Goal: Ask a question

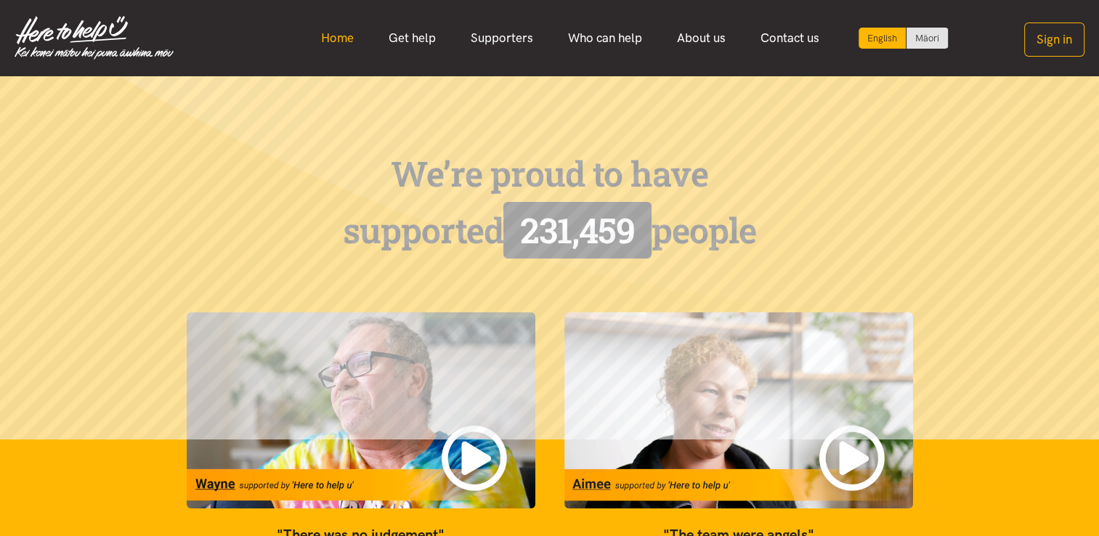
click at [351, 40] on link "Home" at bounding box center [338, 38] width 68 height 31
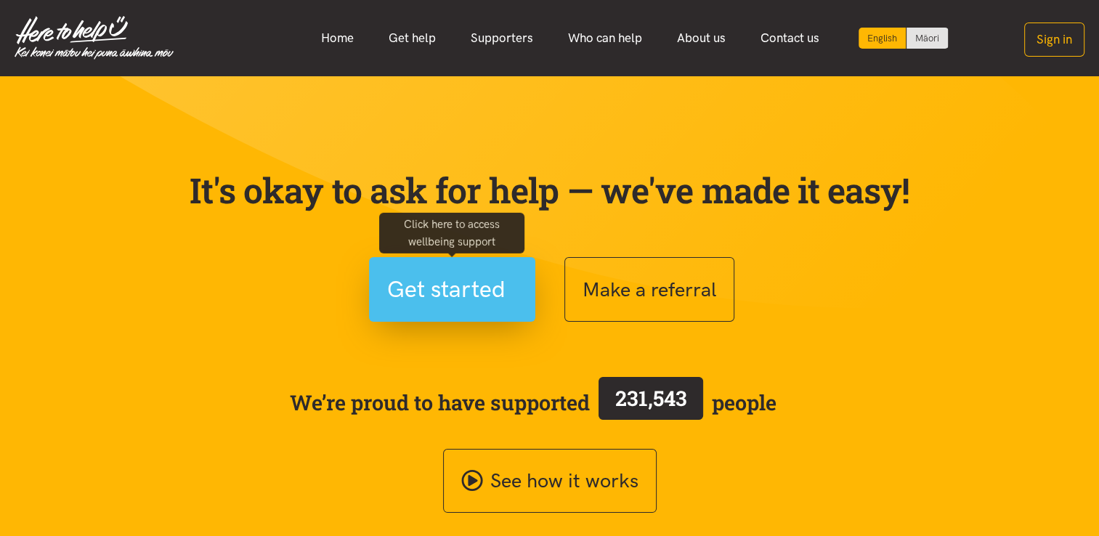
click at [501, 296] on span "Get started" at bounding box center [446, 289] width 118 height 37
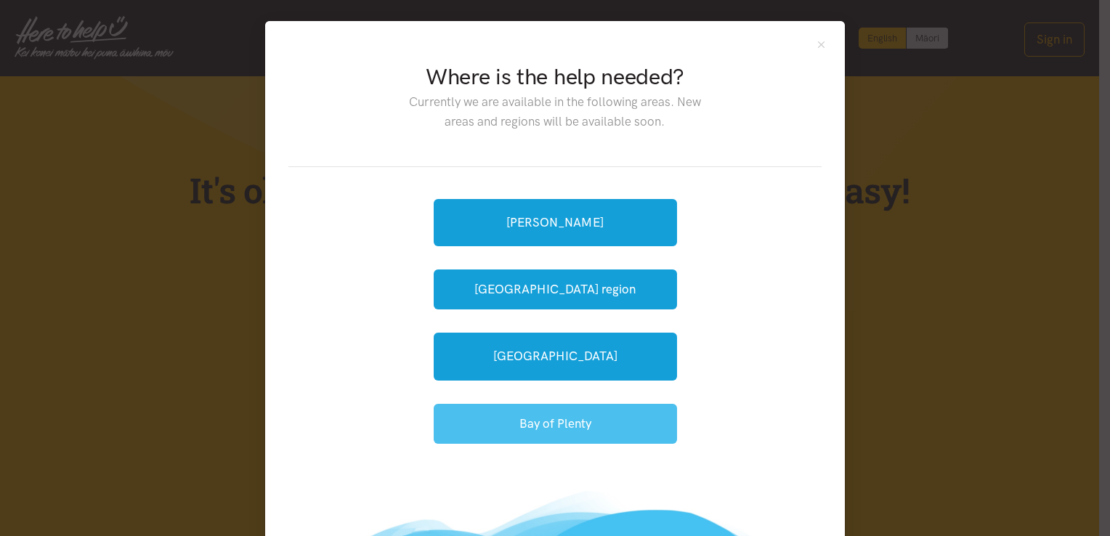
click at [534, 422] on button "Bay of Plenty" at bounding box center [555, 424] width 243 height 40
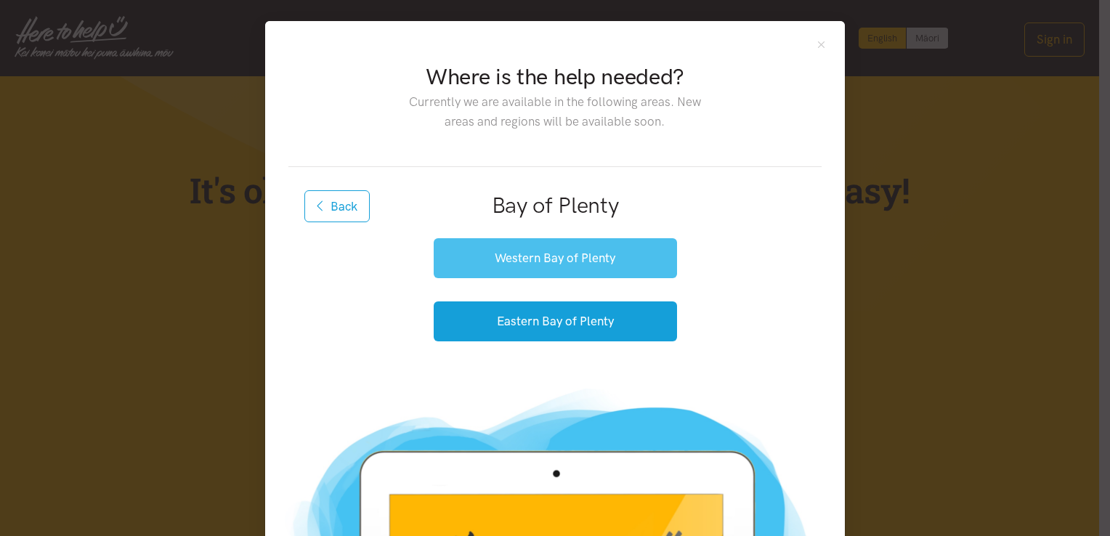
click at [584, 267] on button "Western Bay of Plenty" at bounding box center [555, 258] width 243 height 40
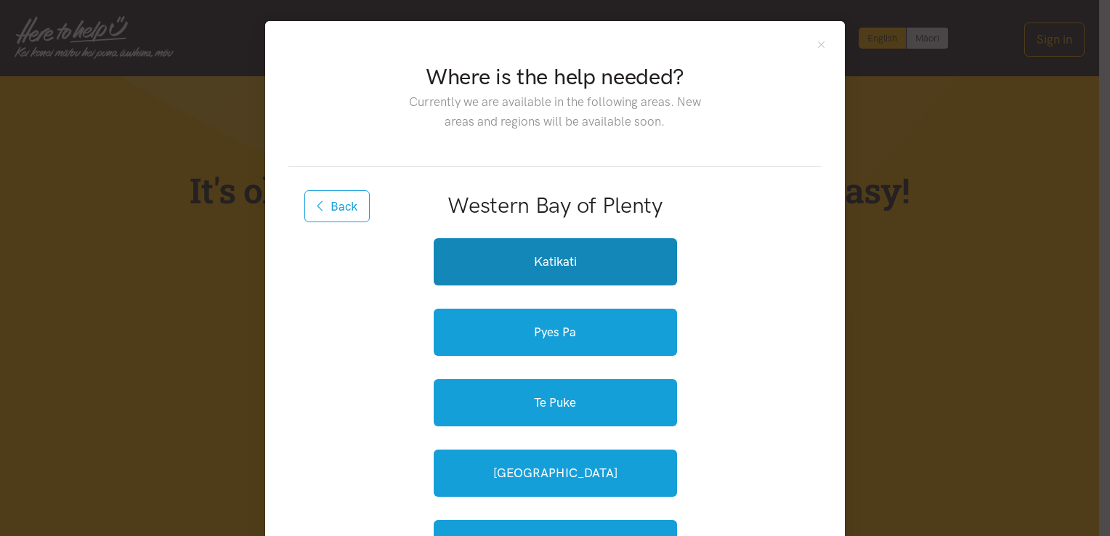
click at [584, 267] on link "Katikati" at bounding box center [555, 261] width 243 height 47
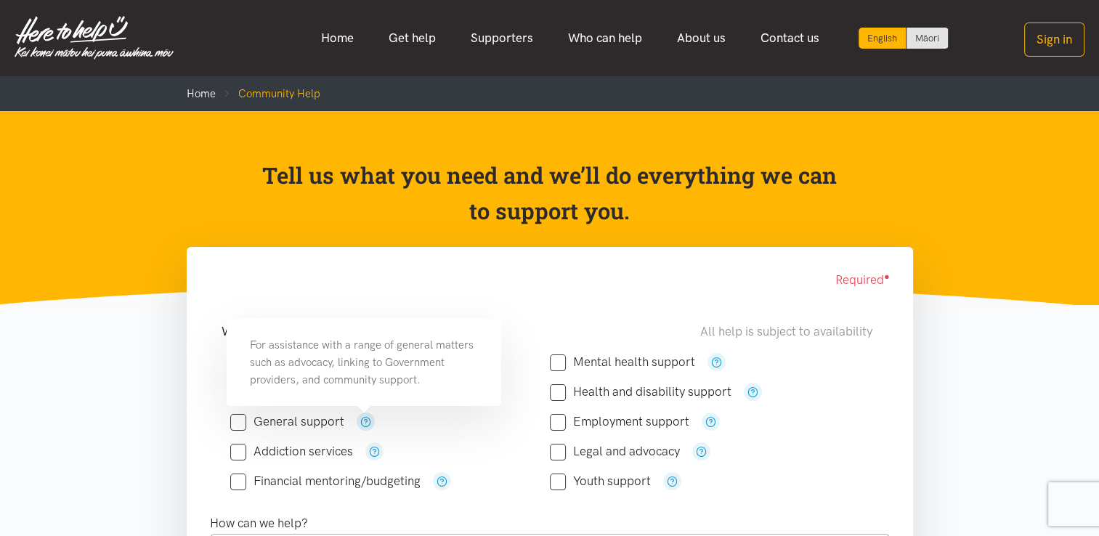
click at [365, 420] on icon "button" at bounding box center [365, 421] width 11 height 11
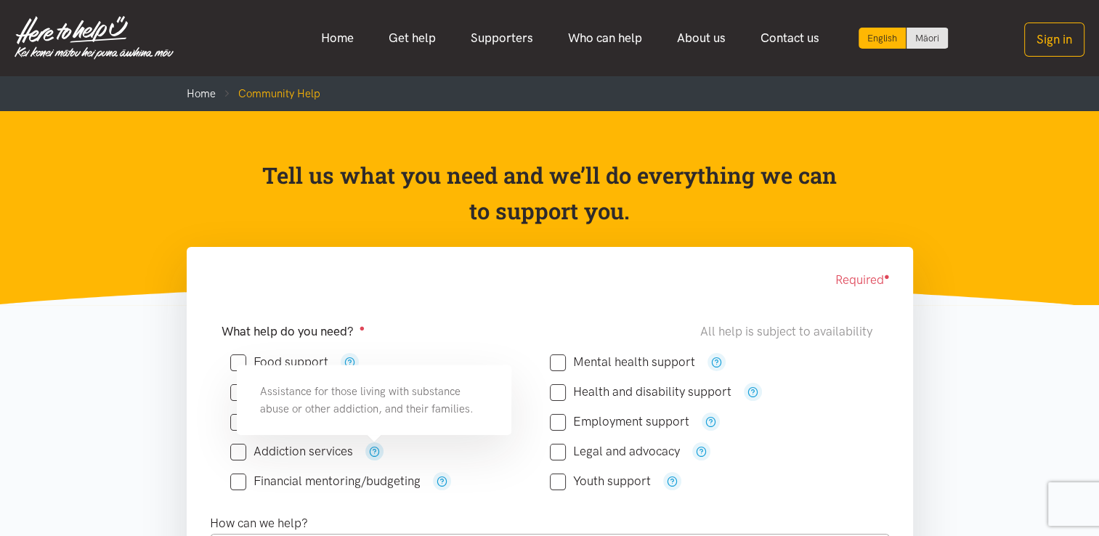
click at [376, 455] on icon "button" at bounding box center [374, 451] width 11 height 11
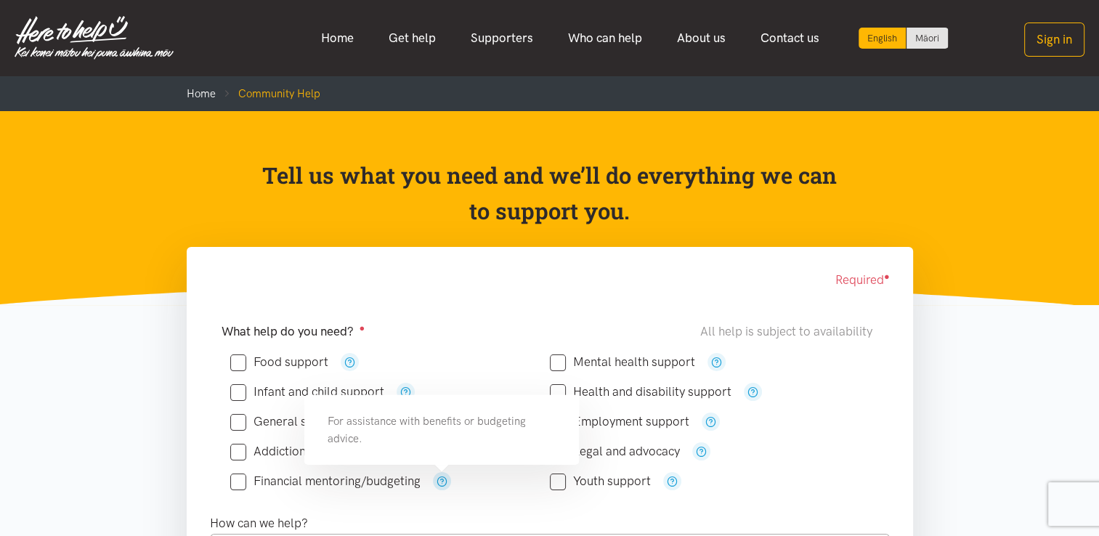
click at [442, 478] on icon "button" at bounding box center [442, 481] width 11 height 11
click at [503, 368] on div "Food support" at bounding box center [390, 362] width 320 height 18
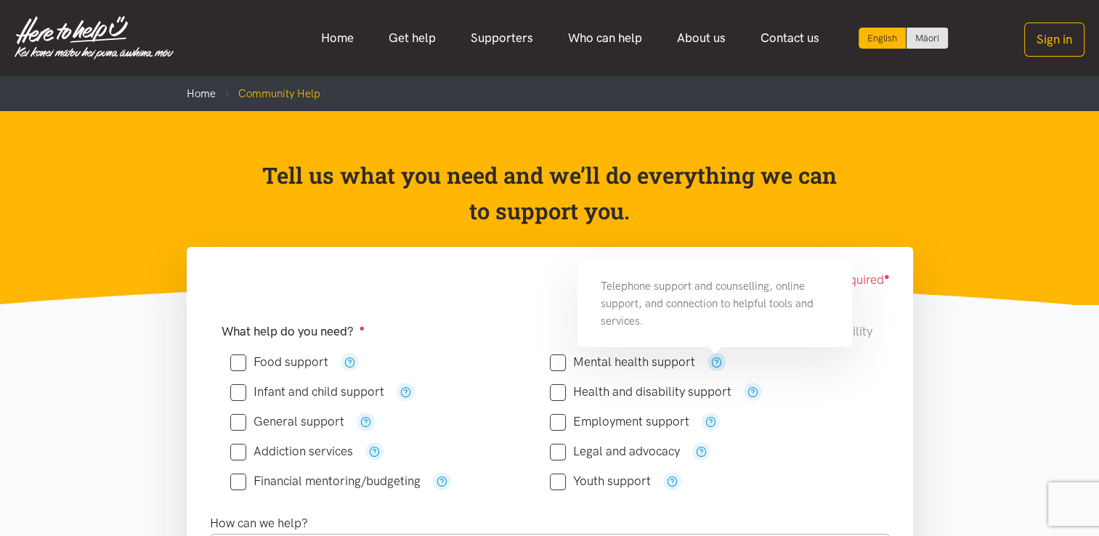
click at [718, 364] on icon "button" at bounding box center [716, 362] width 11 height 11
drag, startPoint x: 718, startPoint y: 364, endPoint x: 754, endPoint y: 394, distance: 47.0
click at [754, 394] on div "Food support" at bounding box center [549, 421] width 639 height 149
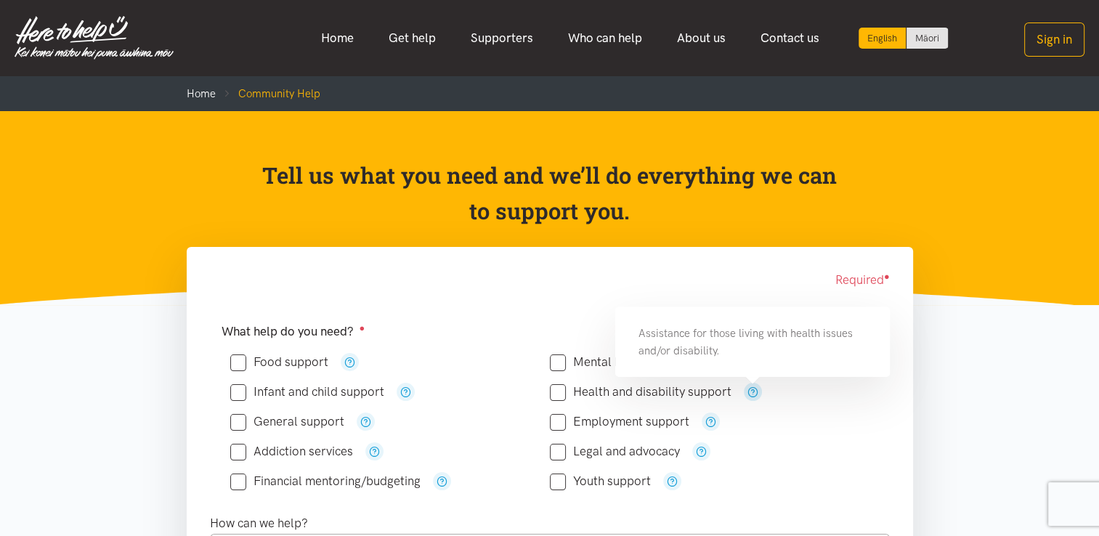
click at [754, 394] on icon "button" at bounding box center [752, 391] width 11 height 11
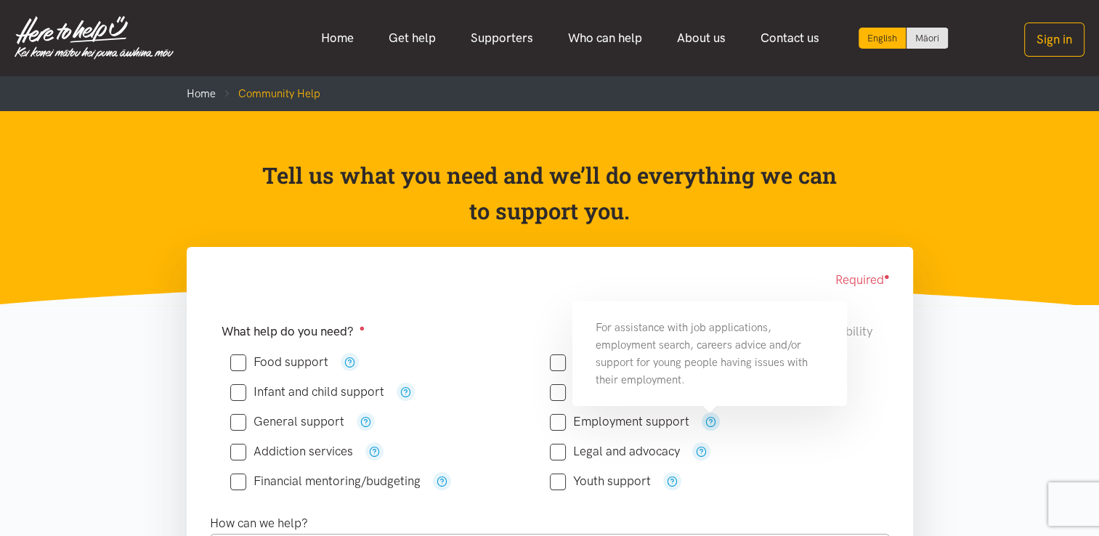
click at [707, 426] on icon "button" at bounding box center [710, 421] width 11 height 11
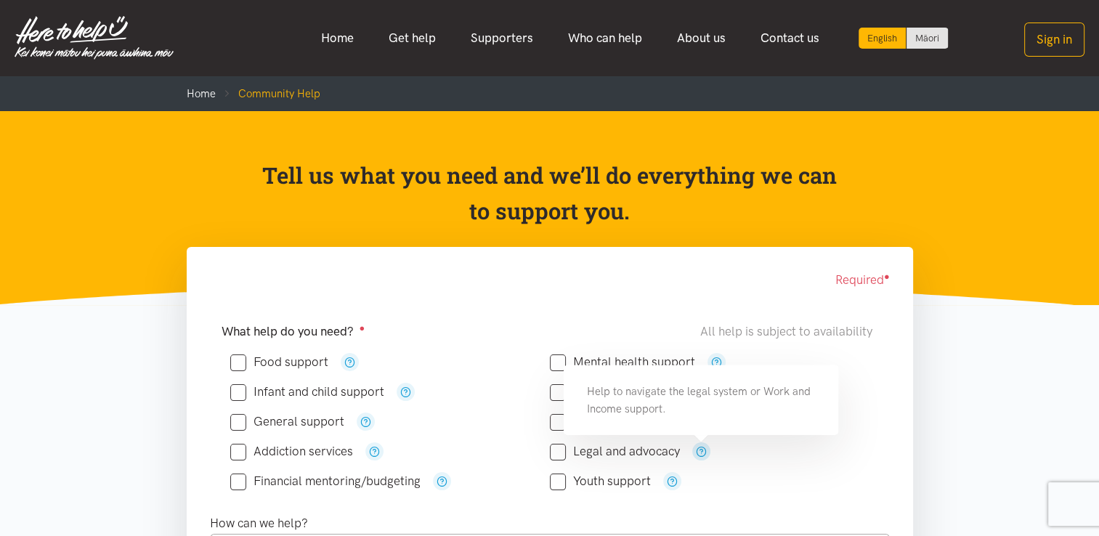
click at [699, 450] on icon "button" at bounding box center [701, 451] width 11 height 11
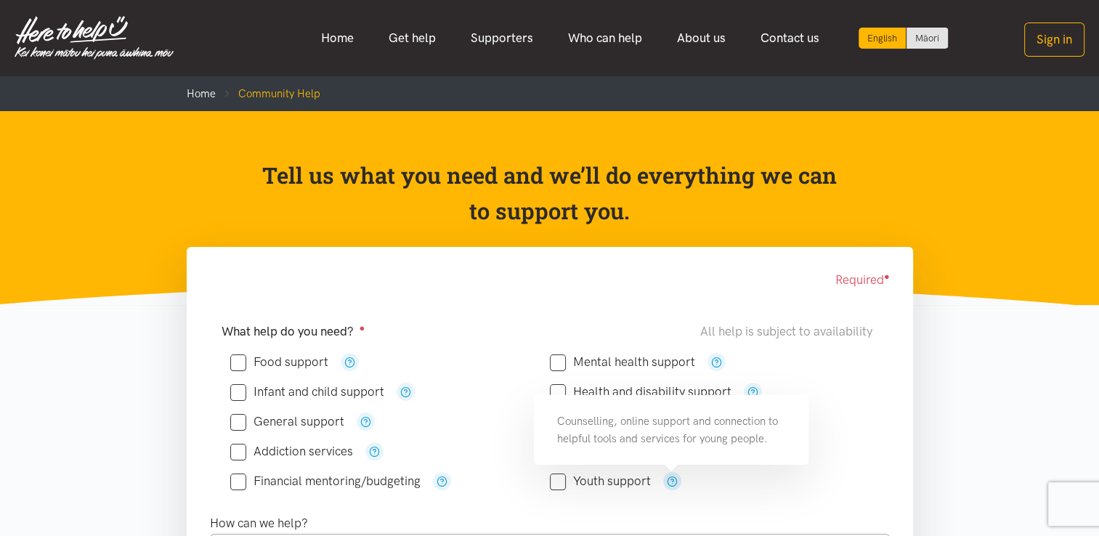
click at [672, 484] on icon "button" at bounding box center [672, 481] width 11 height 11
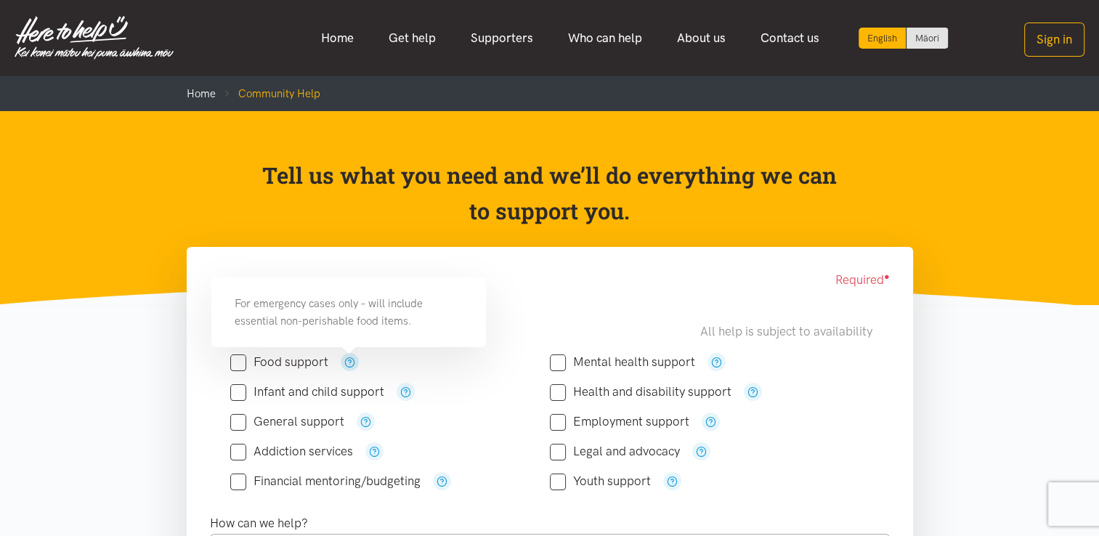
click at [354, 368] on button "button" at bounding box center [350, 362] width 18 height 18
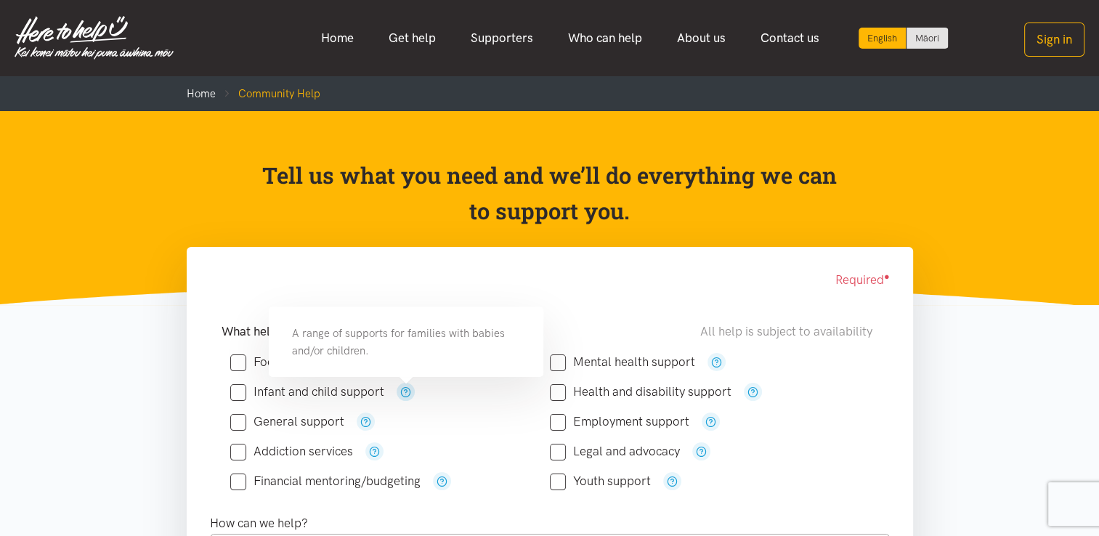
click at [404, 387] on icon "button" at bounding box center [405, 391] width 11 height 11
click at [378, 449] on icon "button" at bounding box center [374, 451] width 11 height 11
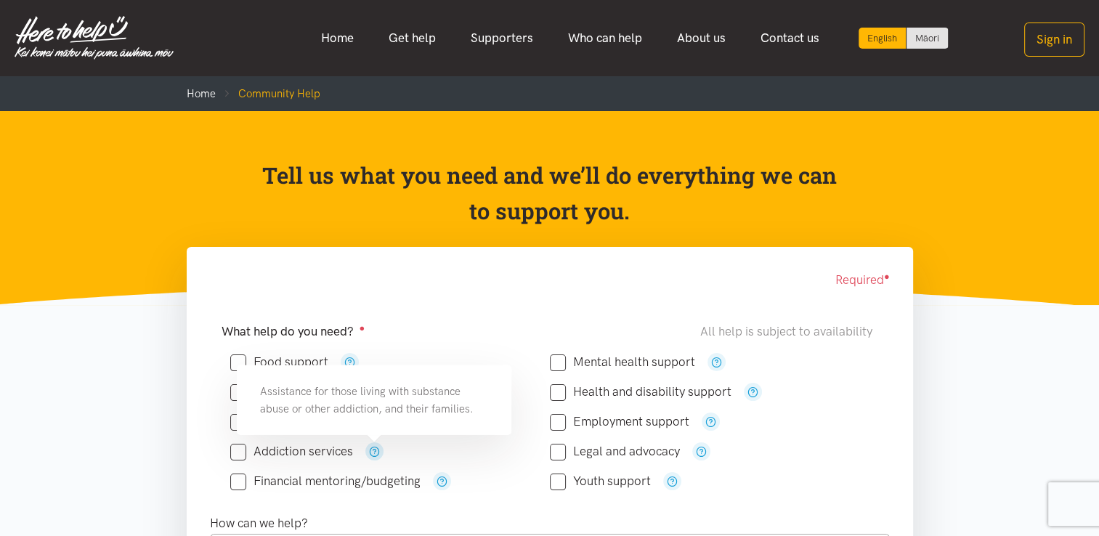
click at [378, 449] on icon "button" at bounding box center [374, 451] width 11 height 11
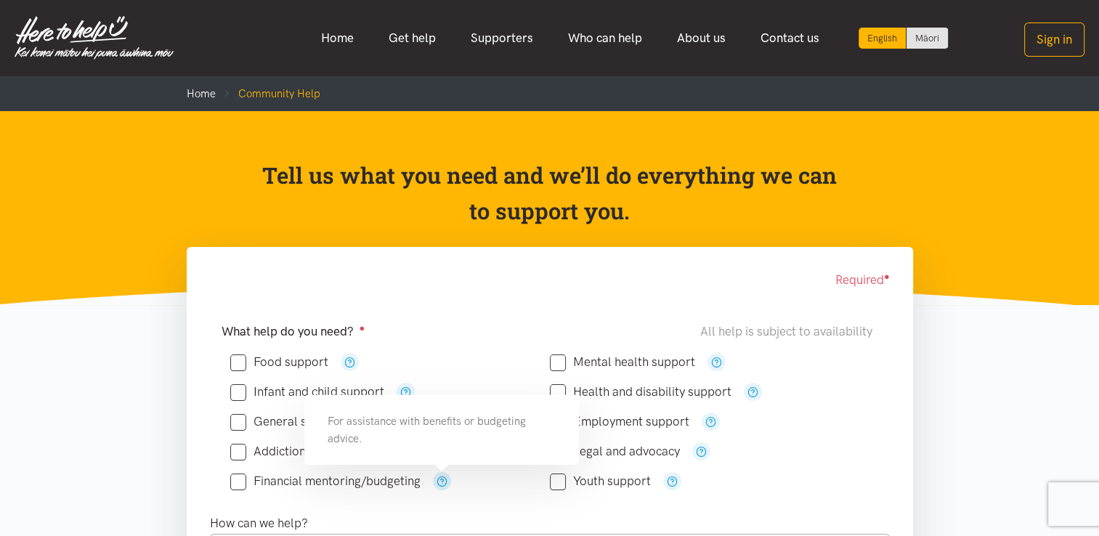
click at [441, 484] on icon "button" at bounding box center [442, 481] width 11 height 11
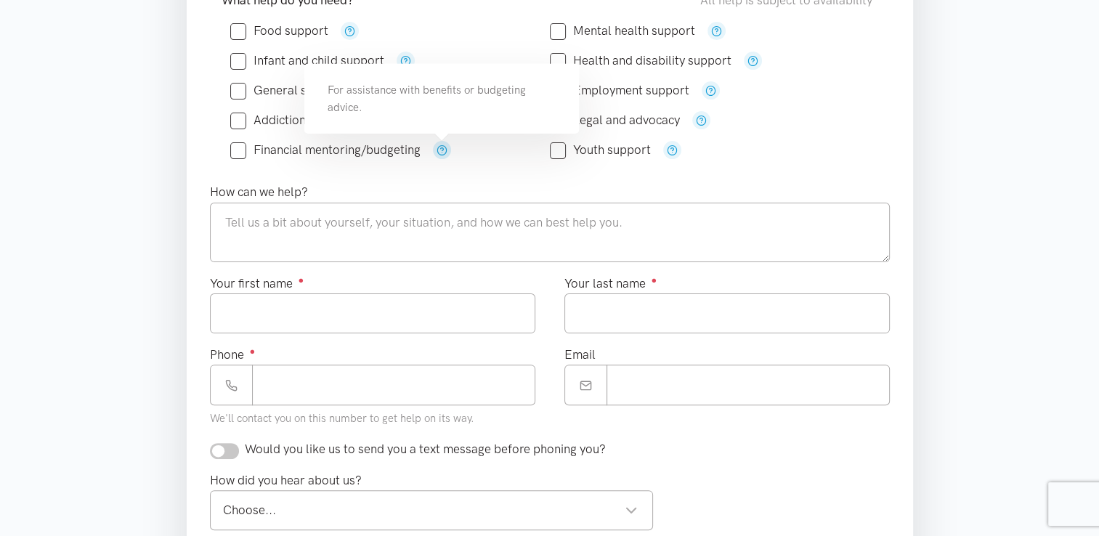
scroll to position [336, 0]
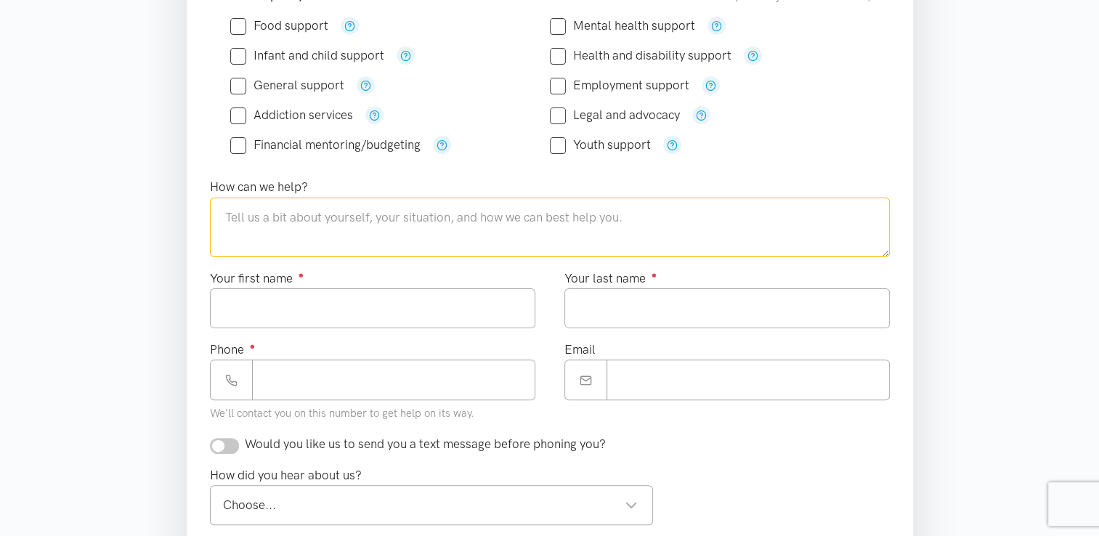
click at [490, 199] on textarea at bounding box center [550, 228] width 680 height 60
